Goal: Task Accomplishment & Management: Use online tool/utility

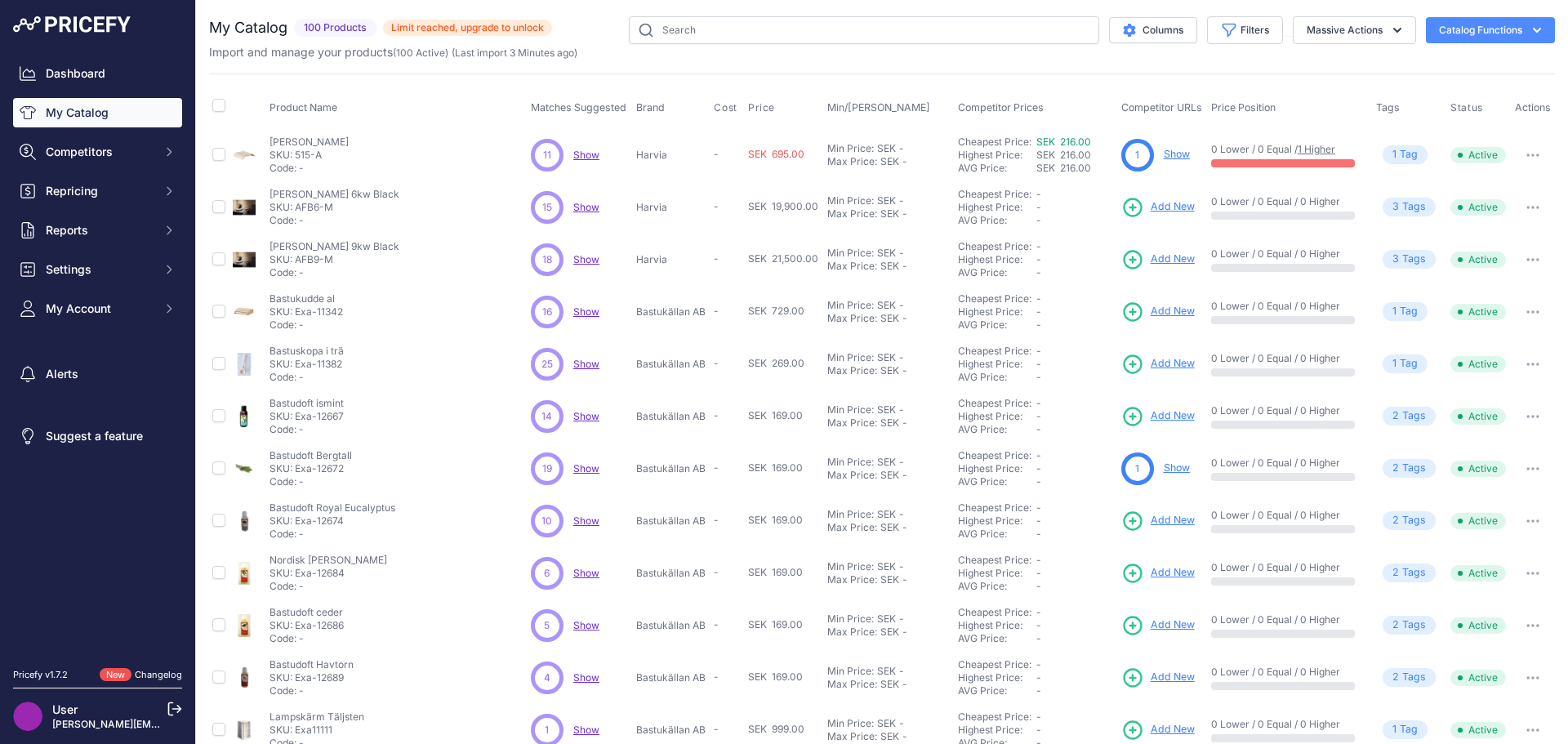
click at [1152, 259] on span "Add New" at bounding box center [1172, 259] width 44 height 16
